Goal: Find specific page/section: Find specific page/section

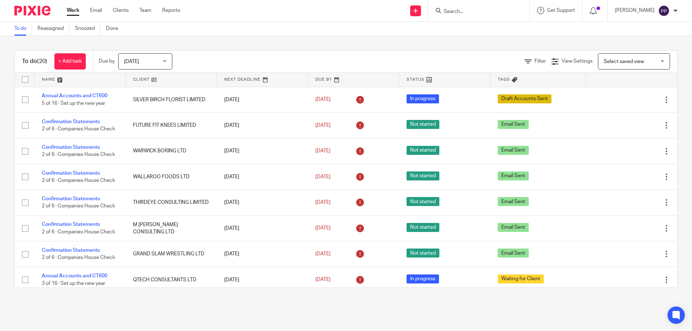
click at [464, 11] on input "Search" at bounding box center [475, 12] width 65 height 6
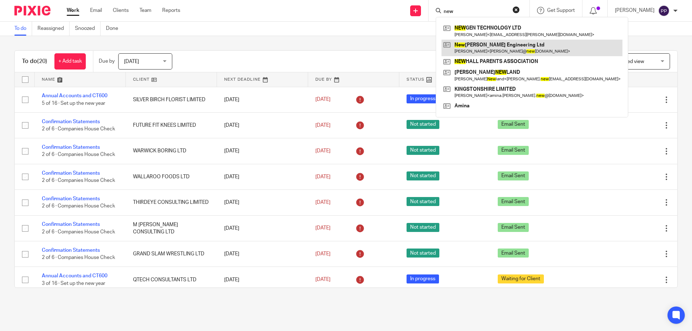
type input "new"
click at [470, 52] on link at bounding box center [532, 48] width 181 height 17
